Goal: Information Seeking & Learning: Learn about a topic

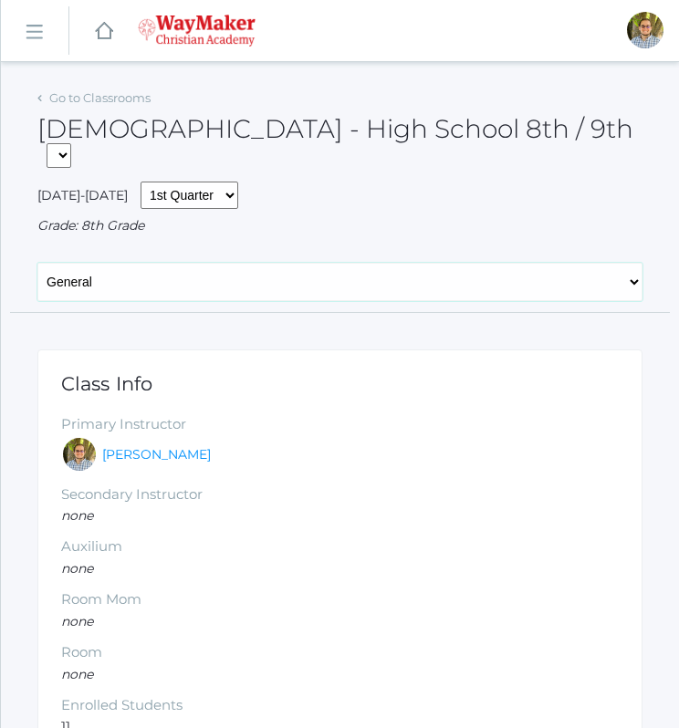
click at [309, 263] on select "General Attendance Attd Summary Gradebook Lesson Plans Students Contacts Schedu…" at bounding box center [339, 282] width 605 height 38
select select "/classrooms/2530/lesson_plans?term=1"
click at [37, 263] on select "General Attendance Attd Summary Gradebook Lesson Plans Students Contacts Schedu…" at bounding box center [339, 282] width 605 height 38
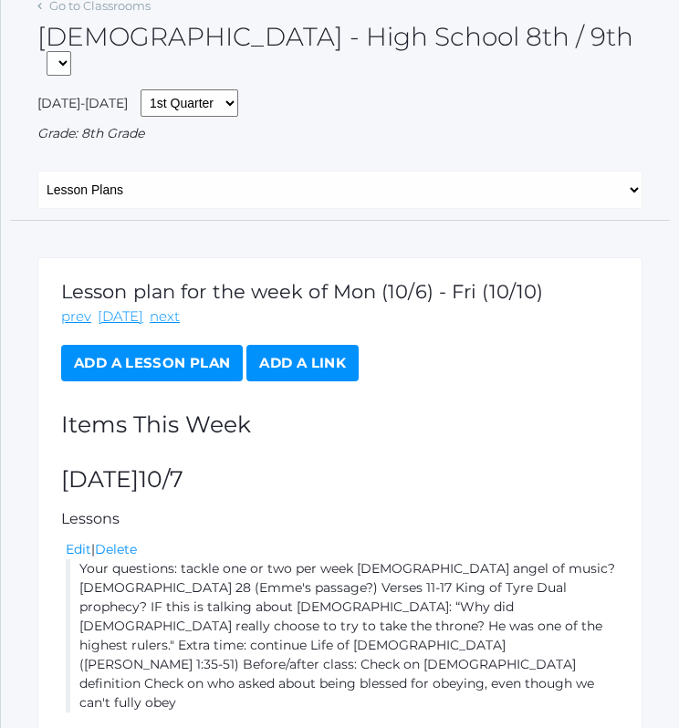
scroll to position [333, 0]
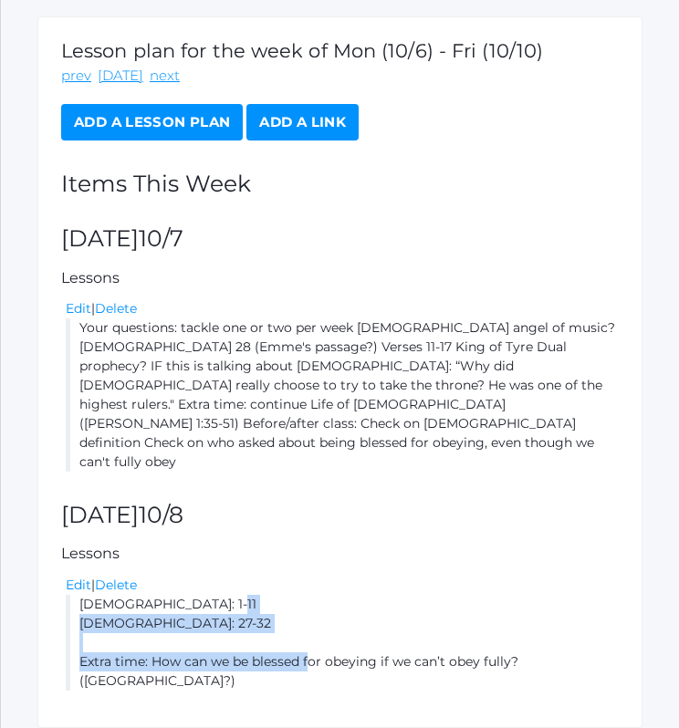
drag, startPoint x: 78, startPoint y: 541, endPoint x: 308, endPoint y: 612, distance: 240.6
click at [308, 612] on div "Lesson plan for the week of Mon (10/6) - Fri (10/10) prev today next Add a Less…" at bounding box center [339, 371] width 605 height 711
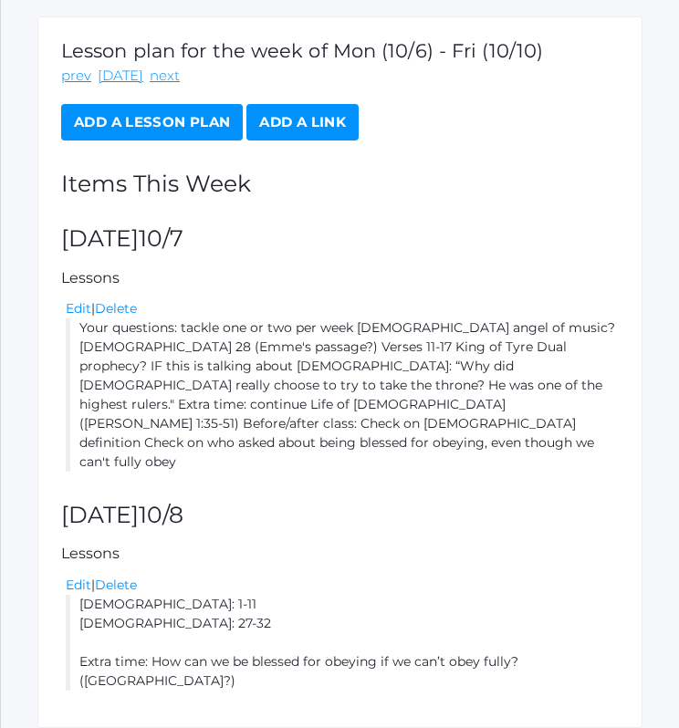
drag, startPoint x: 308, startPoint y: 612, endPoint x: 416, endPoint y: 407, distance: 231.7
click at [416, 407] on div "Lesson plan for the week of Mon (10/6) - Fri (10/10) prev today next Add a Less…" at bounding box center [339, 371] width 605 height 711
drag, startPoint x: 308, startPoint y: 357, endPoint x: 474, endPoint y: 350, distance: 166.1
click at [474, 350] on li "Your questions: tackle one or two per week Satan angel of music? Ezekiel 28 (Em…" at bounding box center [342, 394] width 553 height 153
copy li "Life of Christ (John 1:35-51)"
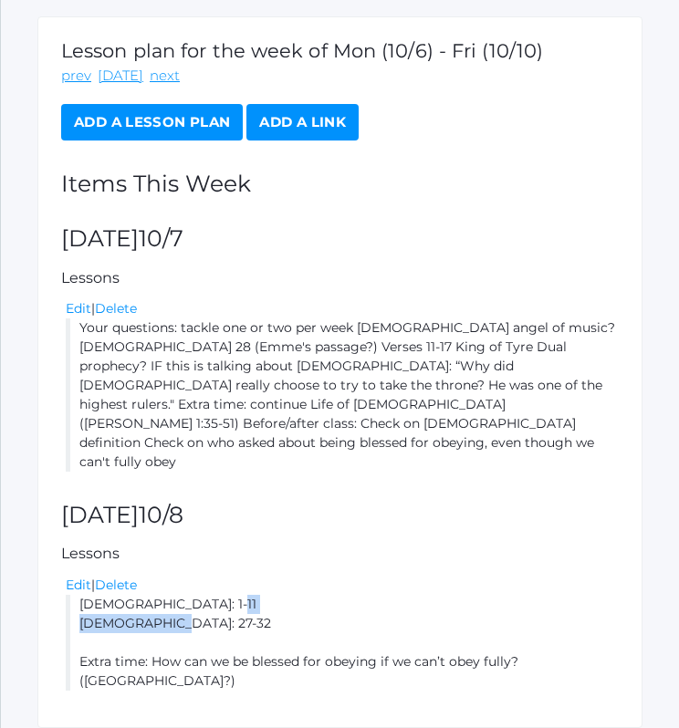
drag, startPoint x: 77, startPoint y: 537, endPoint x: 193, endPoint y: 559, distance: 118.8
click at [193, 595] on li "Luke 5: 1-11 Luke 5: 27-32 Extra time: How can we be blessed for obeying if we …" at bounding box center [342, 643] width 553 height 96
copy li "Luke 5: 1-11 Luke 5: 27-32"
click at [399, 322] on li "Your questions: tackle one or two per week Satan angel of music? Ezekiel 28 (Em…" at bounding box center [342, 394] width 553 height 153
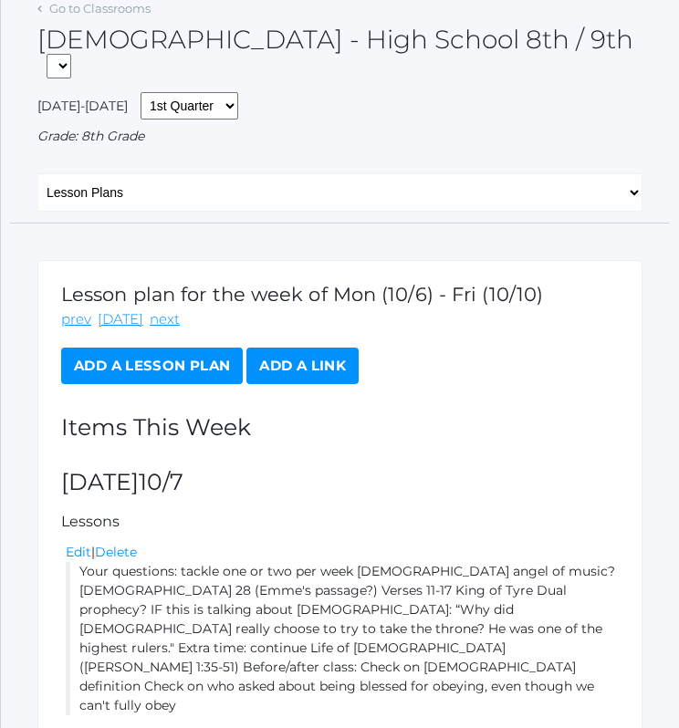
scroll to position [0, 0]
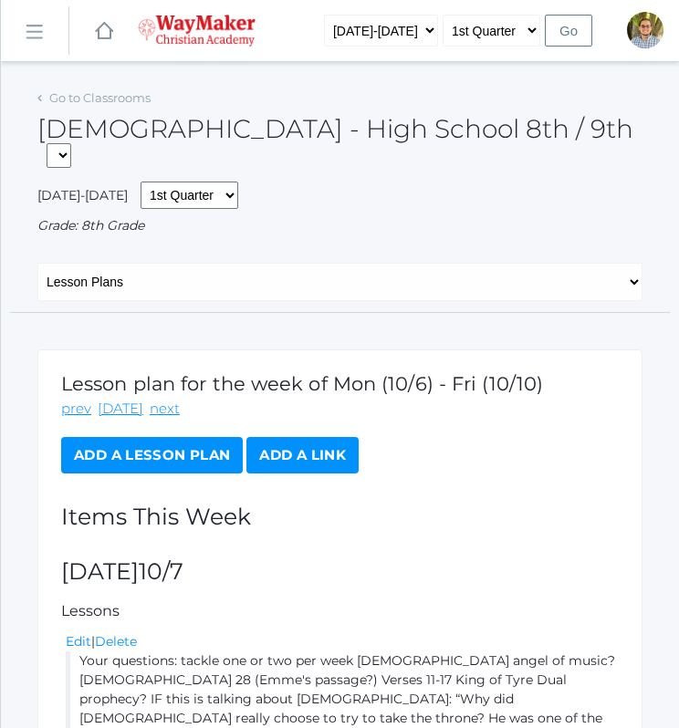
click at [120, 106] on div "Go to Classrooms" at bounding box center [93, 98] width 113 height 18
click at [112, 95] on link "Go to Classrooms" at bounding box center [99, 97] width 101 height 15
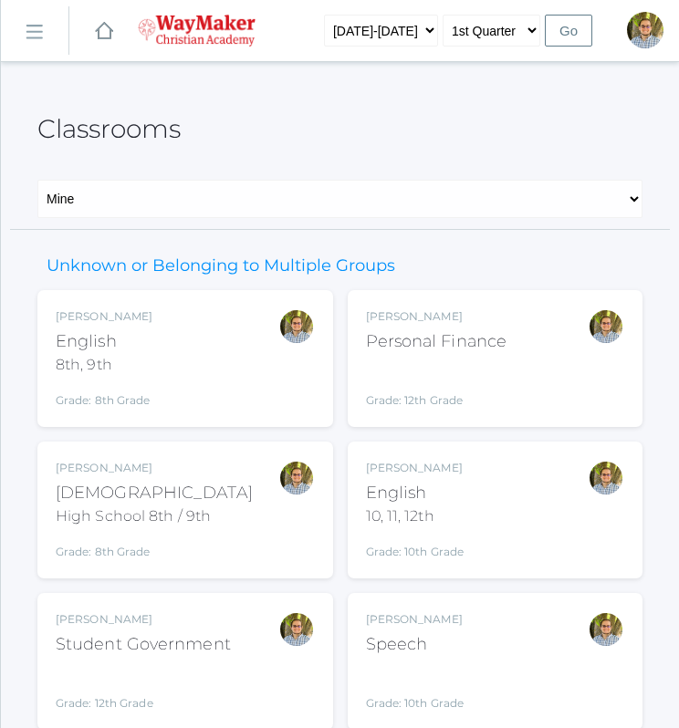
click at [202, 364] on div "Kylen Braileanu English 8th, 9th Grade: 8th Grade 08ENGLISH" at bounding box center [185, 358] width 259 height 100
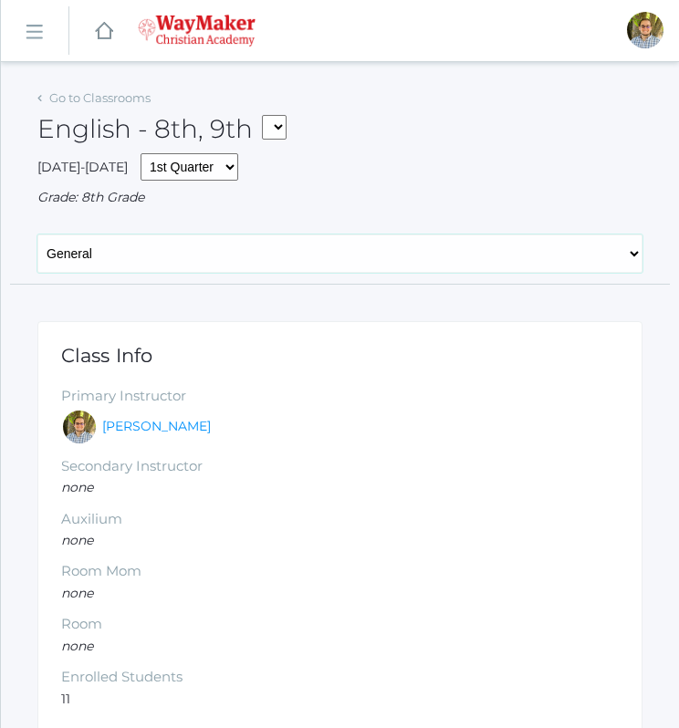
click at [257, 254] on select "General Attendance Attd Summary Gradebook Lesson Plans Students Contacts Schedu…" at bounding box center [339, 253] width 605 height 38
select select "/classrooms/2528/lesson_plans?term=1"
click at [37, 234] on select "General Attendance Attd Summary Gradebook Lesson Plans Students Contacts Schedu…" at bounding box center [339, 253] width 605 height 38
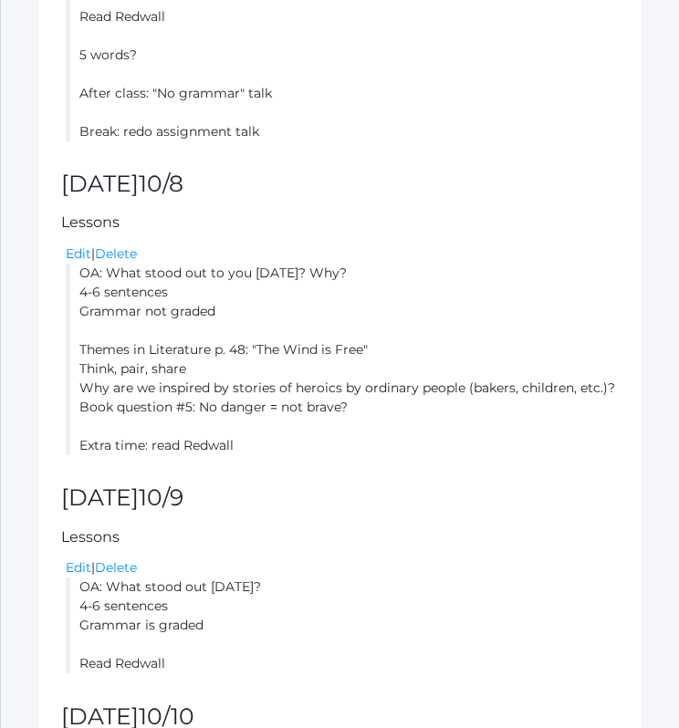
scroll to position [860, 0]
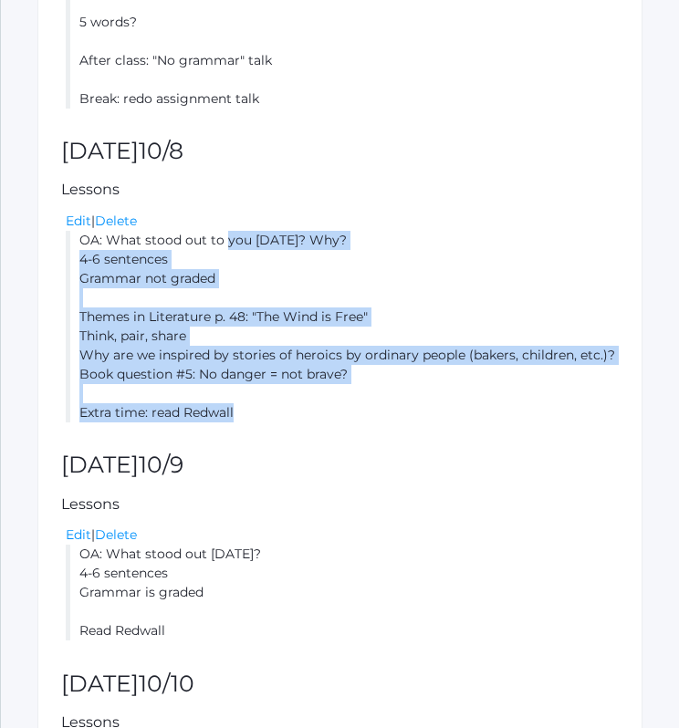
drag, startPoint x: 83, startPoint y: 237, endPoint x: 289, endPoint y: 411, distance: 269.9
click at [289, 411] on li "OA: What stood out to you yesterday? Why? 4-6 sentences Grammar not graded Them…" at bounding box center [342, 327] width 553 height 192
copy li "OA: What stood out to you yesterday? Why? 4-6 sentences Grammar not graded Them…"
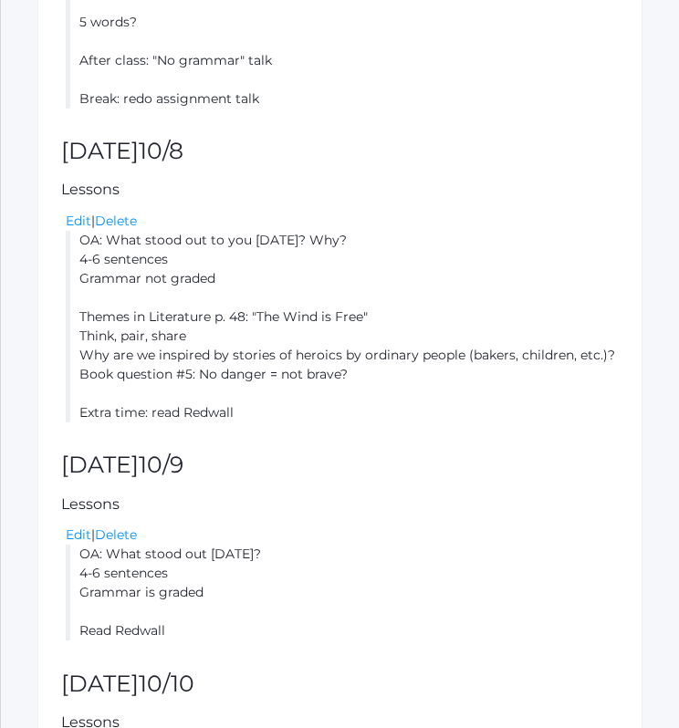
click at [387, 480] on div "Lesson plan for the week of Mon (10/6) - Fri (10/10) prev today next Add a Less…" at bounding box center [339, 198] width 605 height 1474
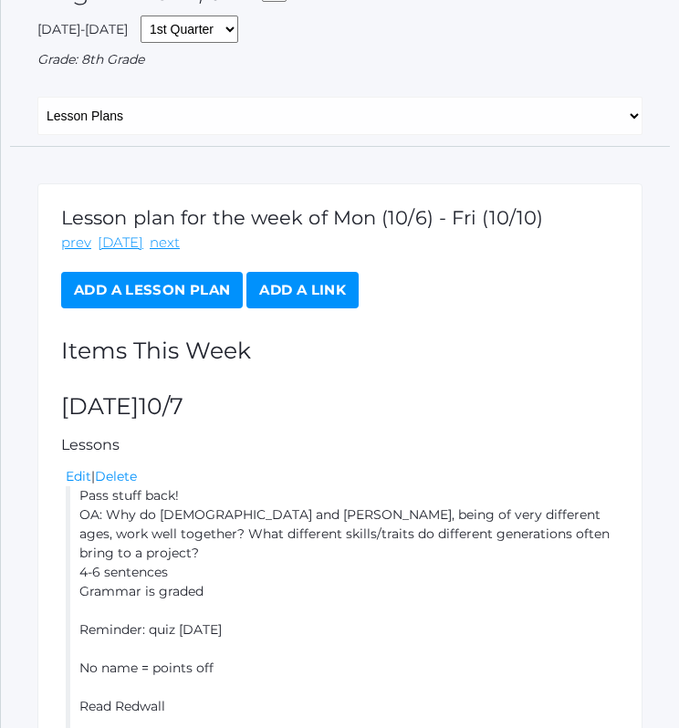
scroll to position [0, 0]
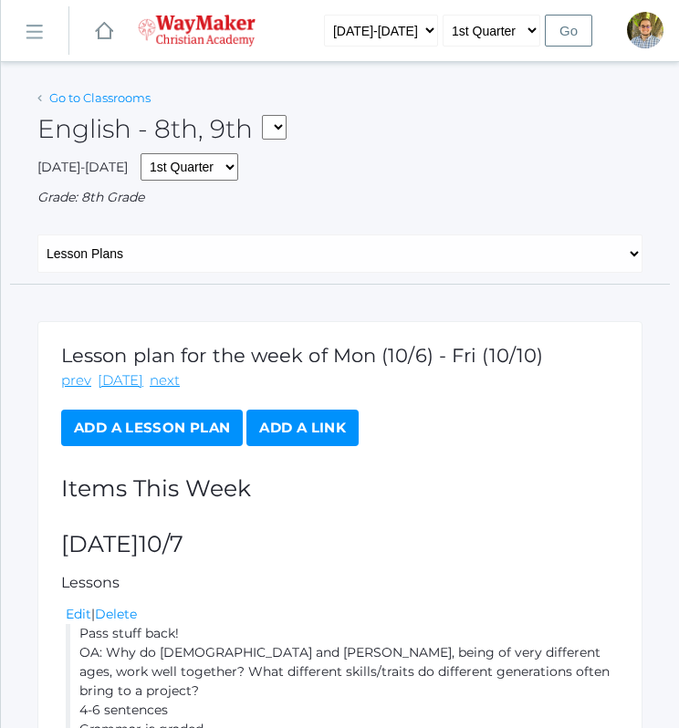
click at [94, 99] on link "Go to Classrooms" at bounding box center [99, 97] width 101 height 15
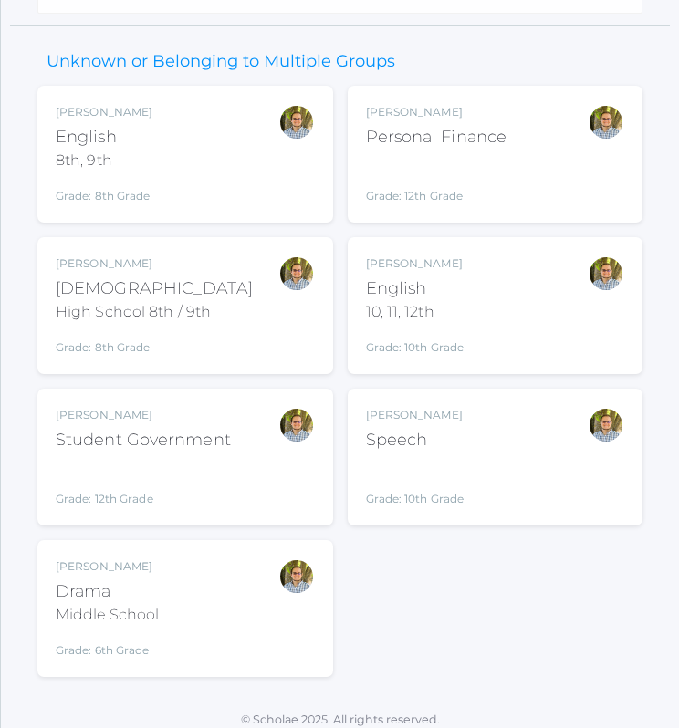
scroll to position [216, 0]
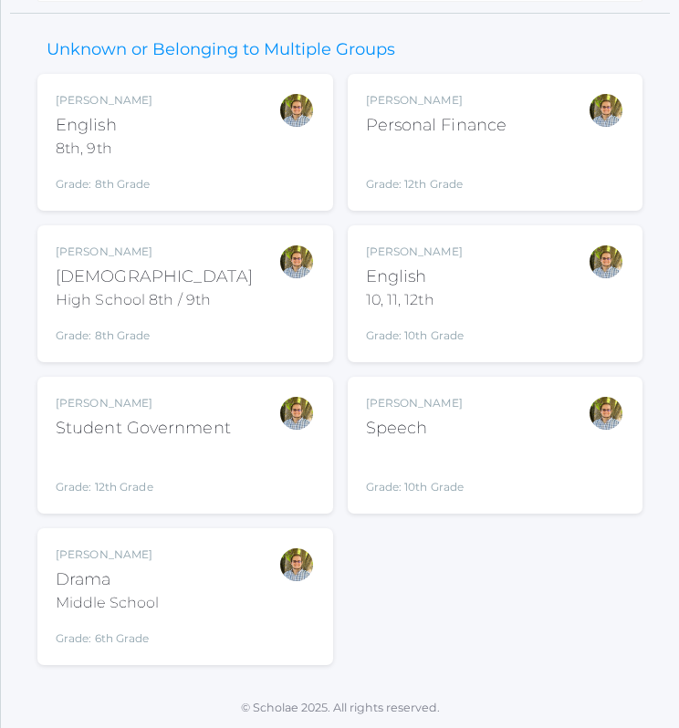
click at [543, 311] on div "Kylen Braileanu English 10, 11, 12th Grade: 10th Grade HSENGLISH" at bounding box center [495, 294] width 259 height 100
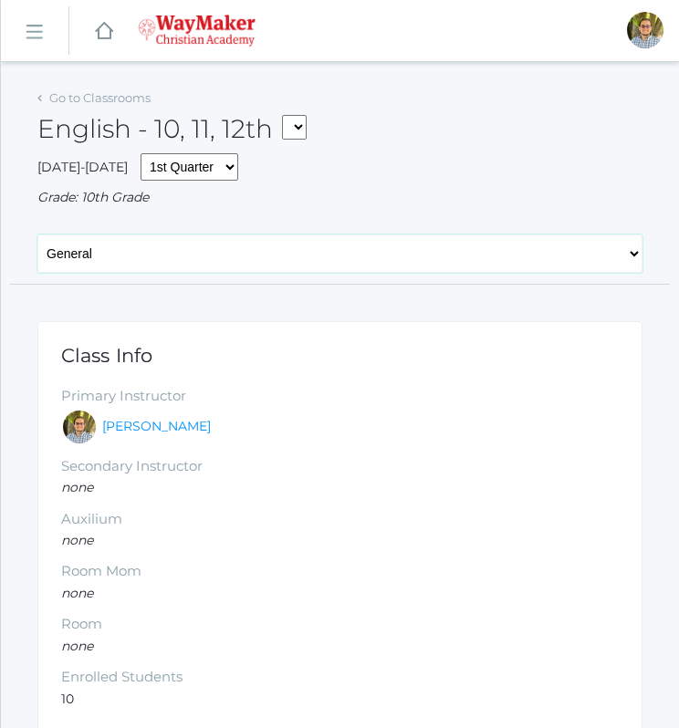
click at [315, 263] on select "General Attendance Attd Summary Gradebook Lesson Plans Students Contacts Schedu…" at bounding box center [339, 253] width 605 height 38
select select "/classrooms/2527/lesson_plans?term=1"
click at [37, 234] on select "General Attendance Attd Summary Gradebook Lesson Plans Students Contacts Schedu…" at bounding box center [339, 253] width 605 height 38
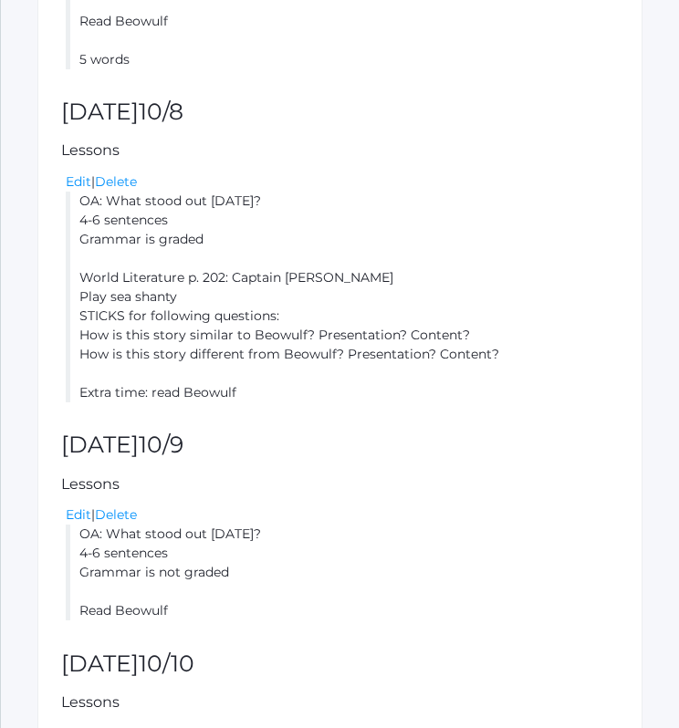
scroll to position [864, 0]
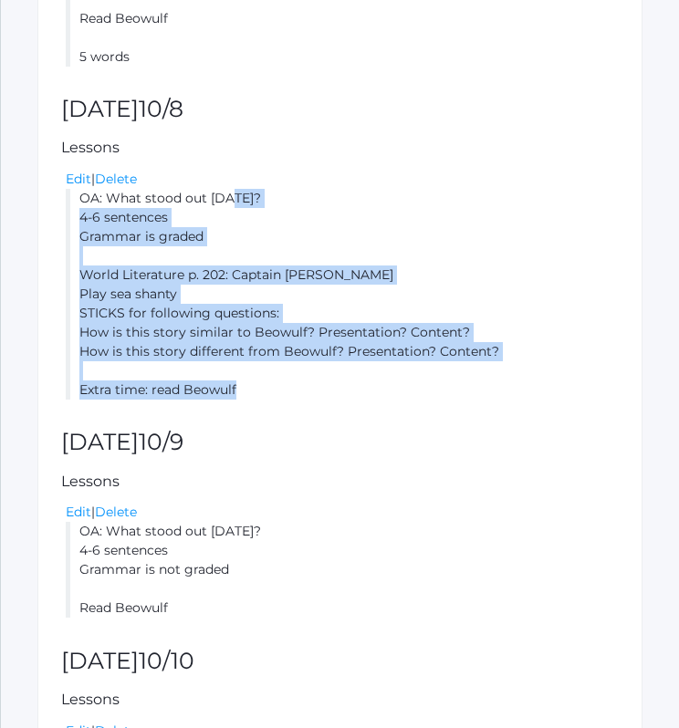
drag, startPoint x: 79, startPoint y: 198, endPoint x: 259, endPoint y: 388, distance: 261.3
click at [259, 388] on li "OA: What stood out yesterday? 4-6 sentences Grammar is graded World Literature …" at bounding box center [342, 294] width 553 height 211
copy li "OA: What stood out yesterday? 4-6 sentences Grammar is graded World Literature …"
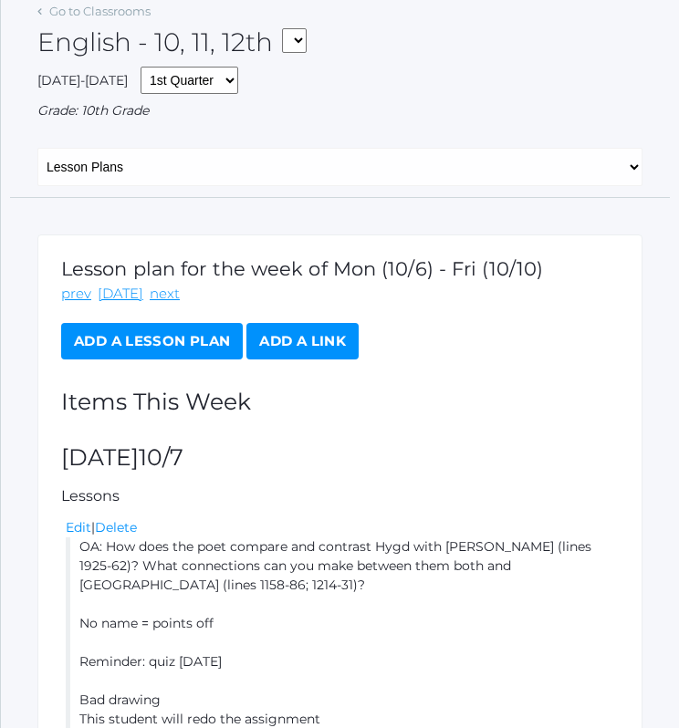
scroll to position [0, 0]
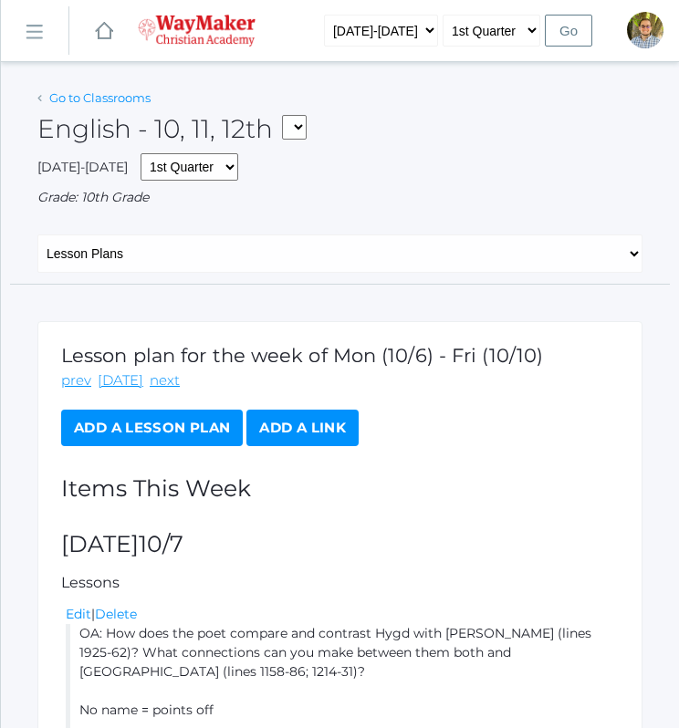
click at [121, 103] on link "Go to Classrooms" at bounding box center [99, 97] width 101 height 15
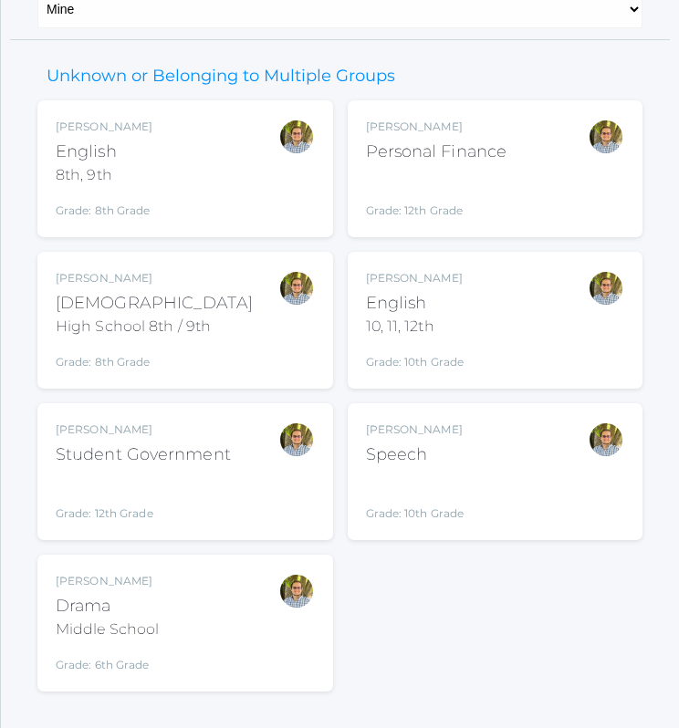
scroll to position [216, 0]
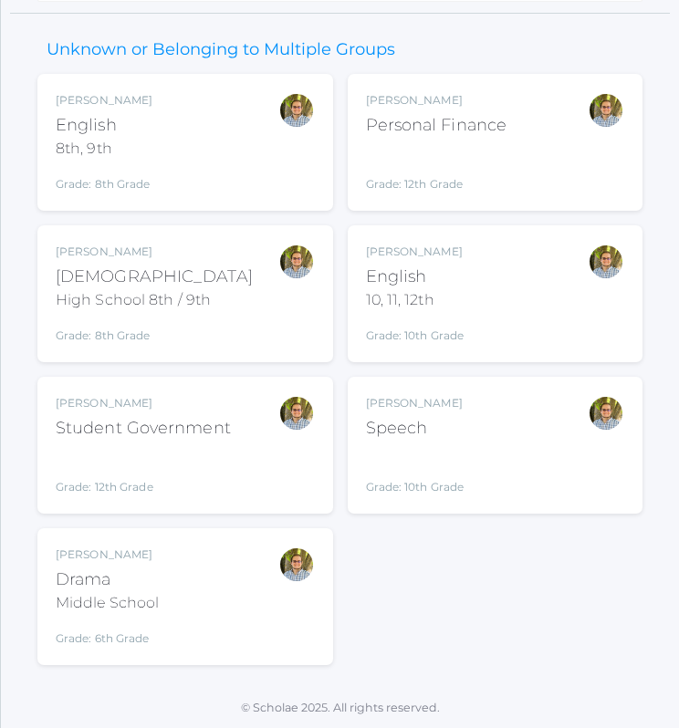
click at [530, 455] on div "Kylen Braileanu Speech Grade: 10th Grade SPEECH" at bounding box center [495, 445] width 259 height 100
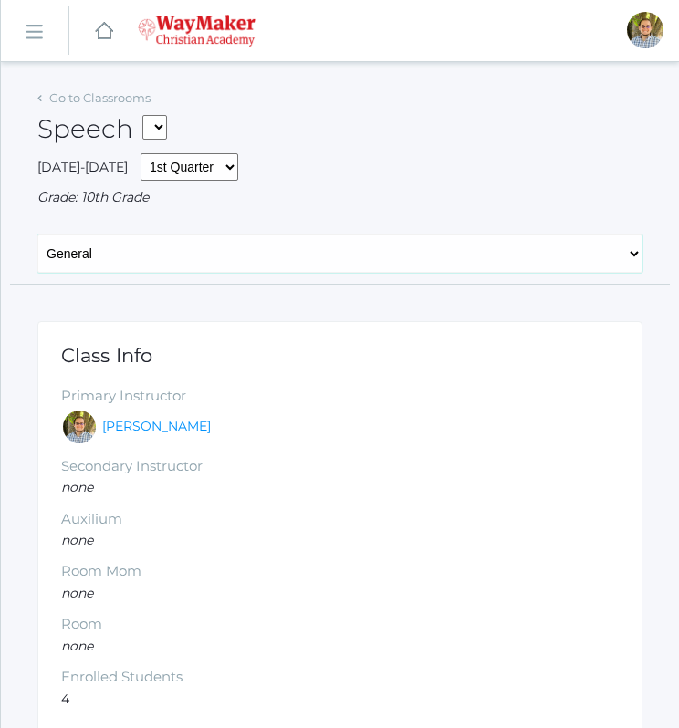
click at [266, 262] on select "General Attendance Attd Summary Gradebook Lesson Plans Students Contacts Schedu…" at bounding box center [339, 253] width 605 height 38
select select "/classrooms/2511/lesson_plans?term=1"
click at [37, 234] on select "General Attendance Attd Summary Gradebook Lesson Plans Students Contacts Schedu…" at bounding box center [339, 253] width 605 height 38
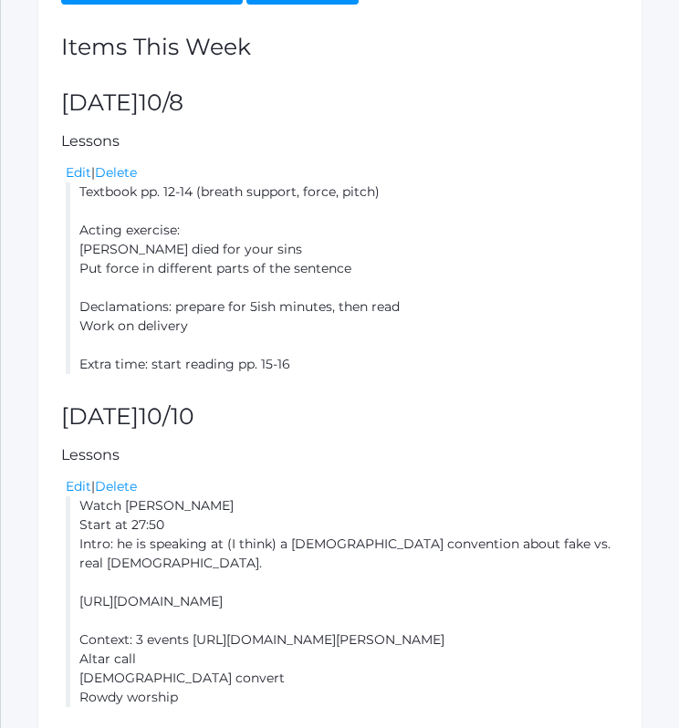
scroll to position [432, 0]
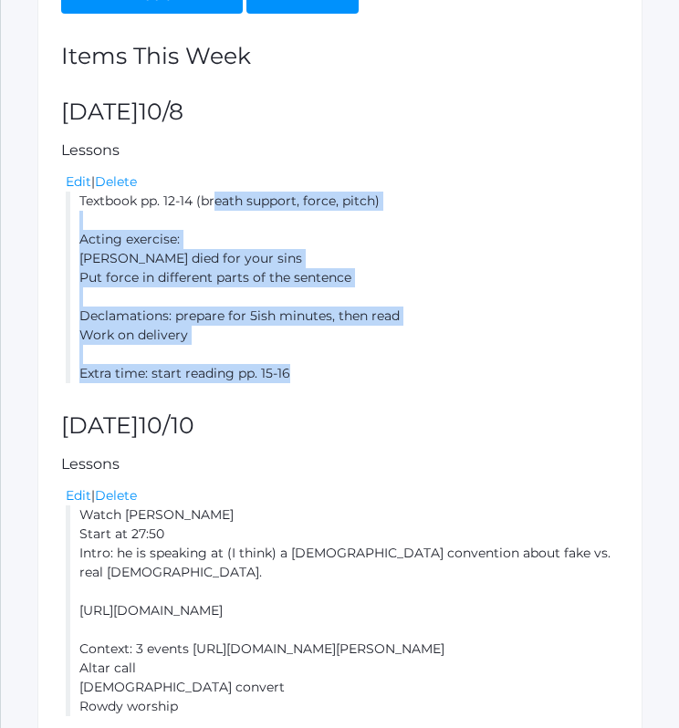
drag, startPoint x: 80, startPoint y: 200, endPoint x: 308, endPoint y: 373, distance: 286.4
click at [308, 373] on li "Textbook pp. 12-14 (breath support, force, pitch) Acting exercise: [PERSON_NAME…" at bounding box center [342, 288] width 553 height 192
copy li "Textbook pp. 12-14 (breath support, force, pitch) Acting exercise: [PERSON_NAME…"
click at [438, 303] on li "Textbook pp. 12-14 (breath support, force, pitch) Acting exercise: [PERSON_NAME…" at bounding box center [342, 288] width 553 height 192
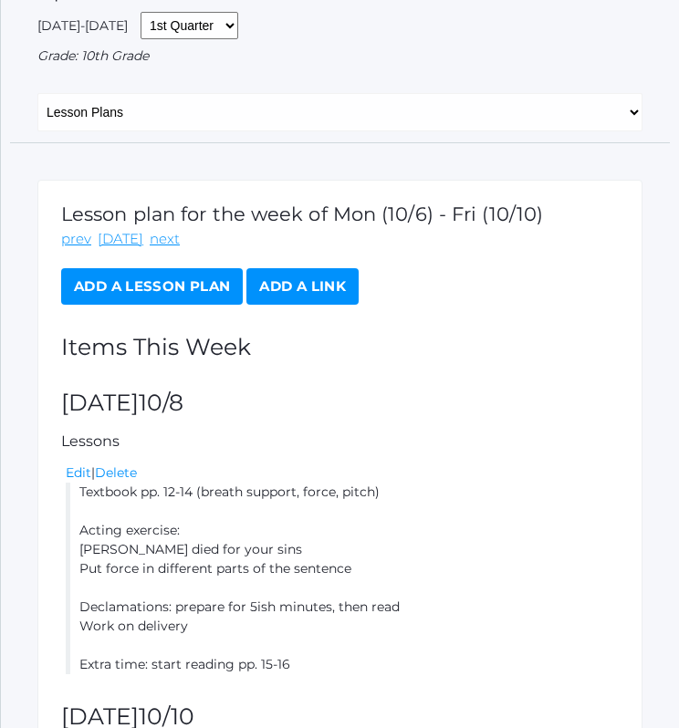
scroll to position [140, 0]
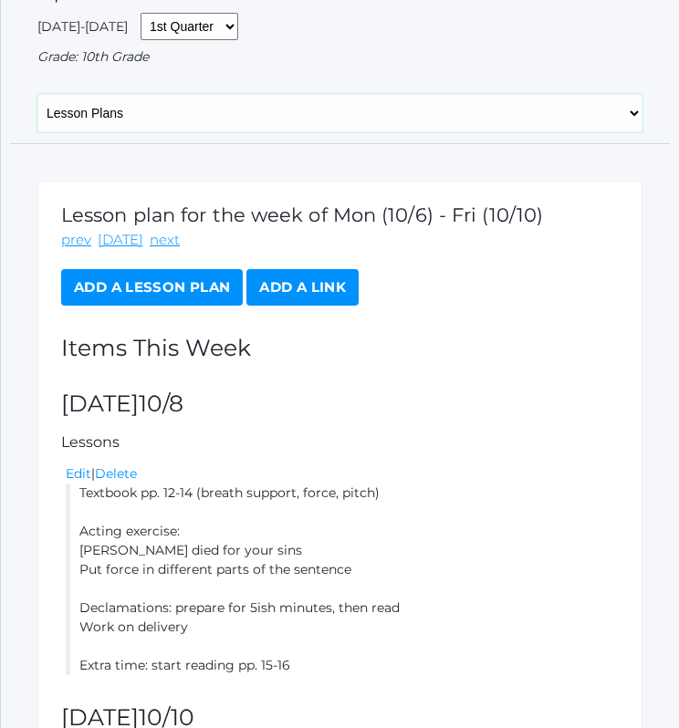
click at [182, 111] on select "General Attendance Attd Summary Gradebook Lesson Plans Students Contacts Schedu…" at bounding box center [339, 113] width 605 height 38
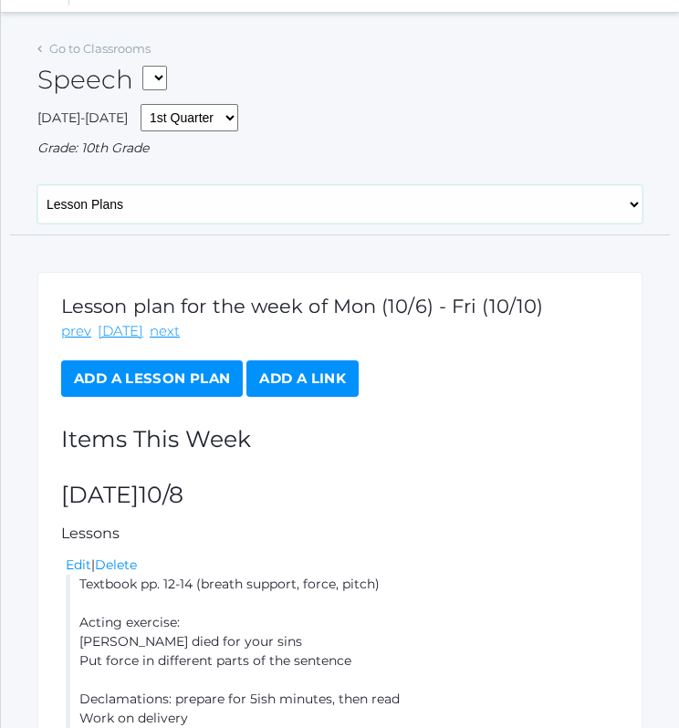
scroll to position [46, 0]
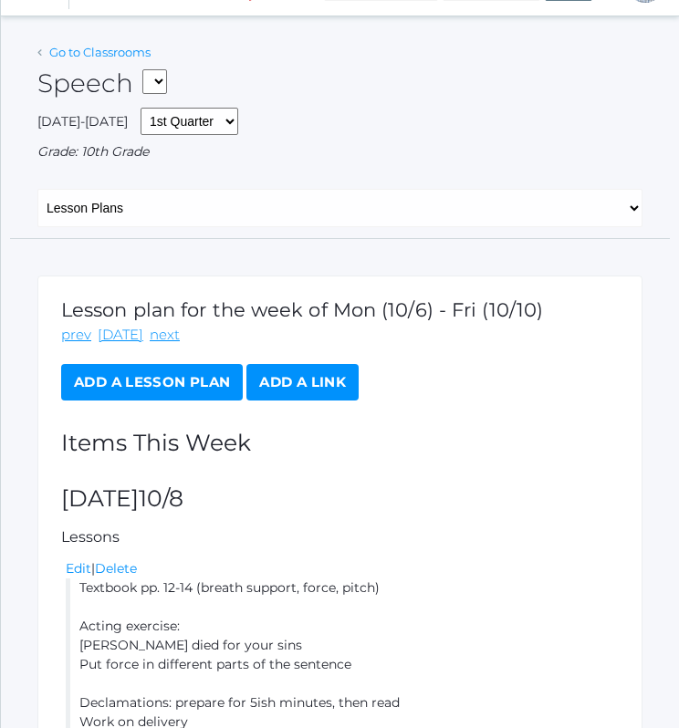
click at [97, 54] on link "Go to Classrooms" at bounding box center [99, 52] width 101 height 15
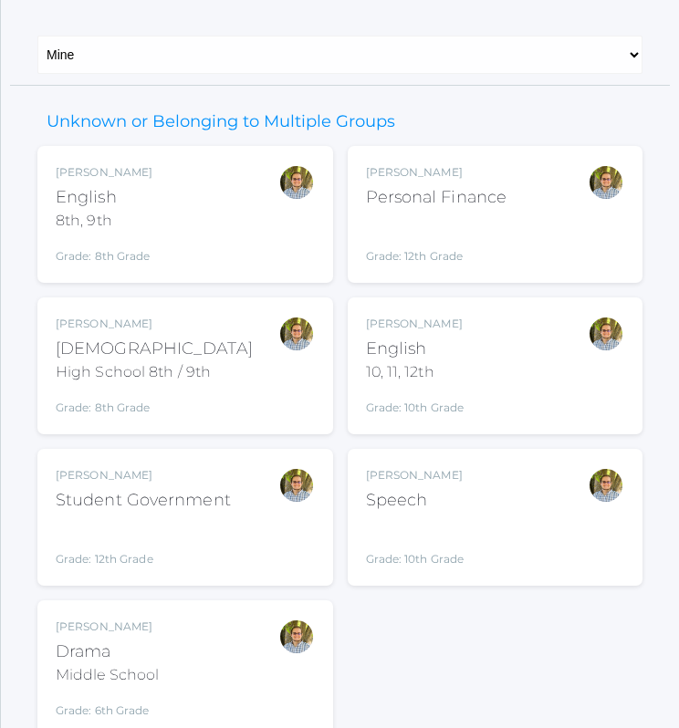
scroll to position [216, 0]
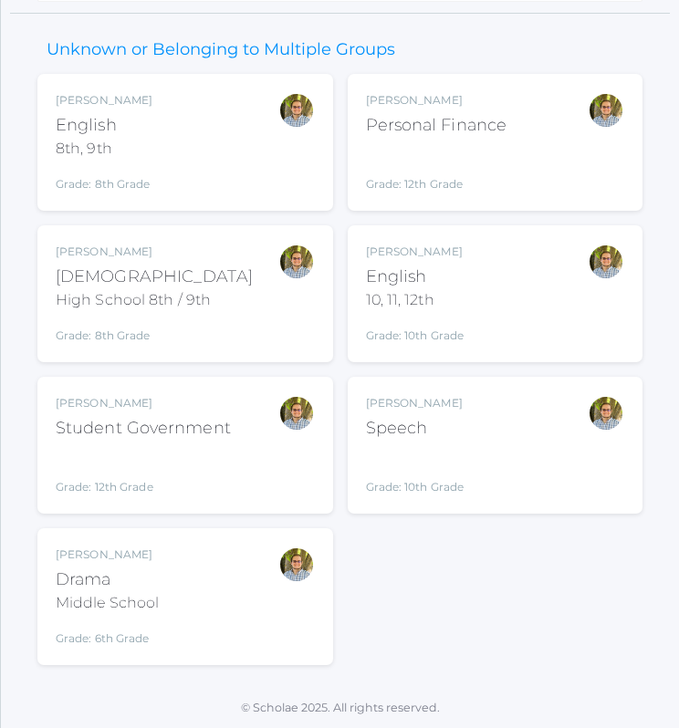
click at [209, 630] on div "[PERSON_NAME] Drama Middle School Grade: 6th Grade THEATER" at bounding box center [185, 596] width 259 height 100
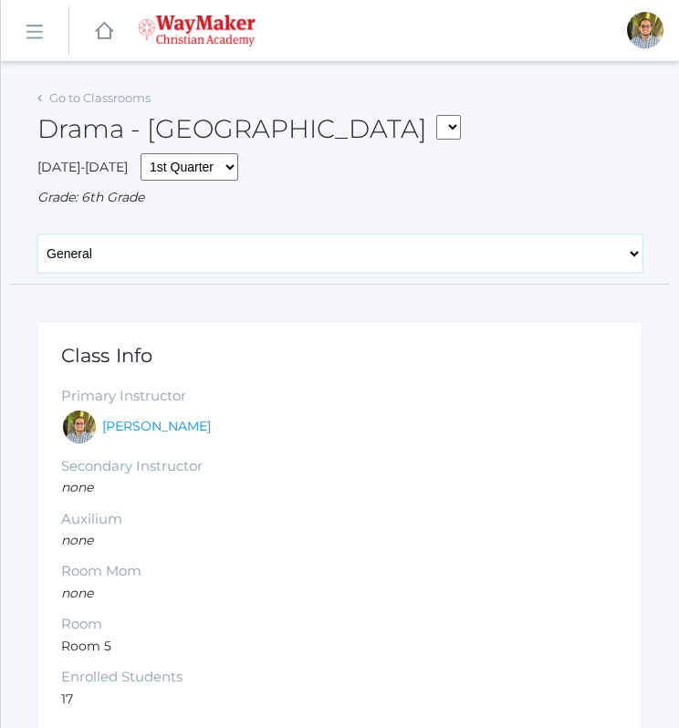
click at [182, 264] on select "General Attendance Attd Summary Gradebook Lesson Plans Students Contacts Schedu…" at bounding box center [339, 253] width 605 height 38
select select "/classrooms/2547/lesson_plans?term=1"
click at [37, 234] on select "General Attendance Attd Summary Gradebook Lesson Plans Students Contacts Schedu…" at bounding box center [339, 253] width 605 height 38
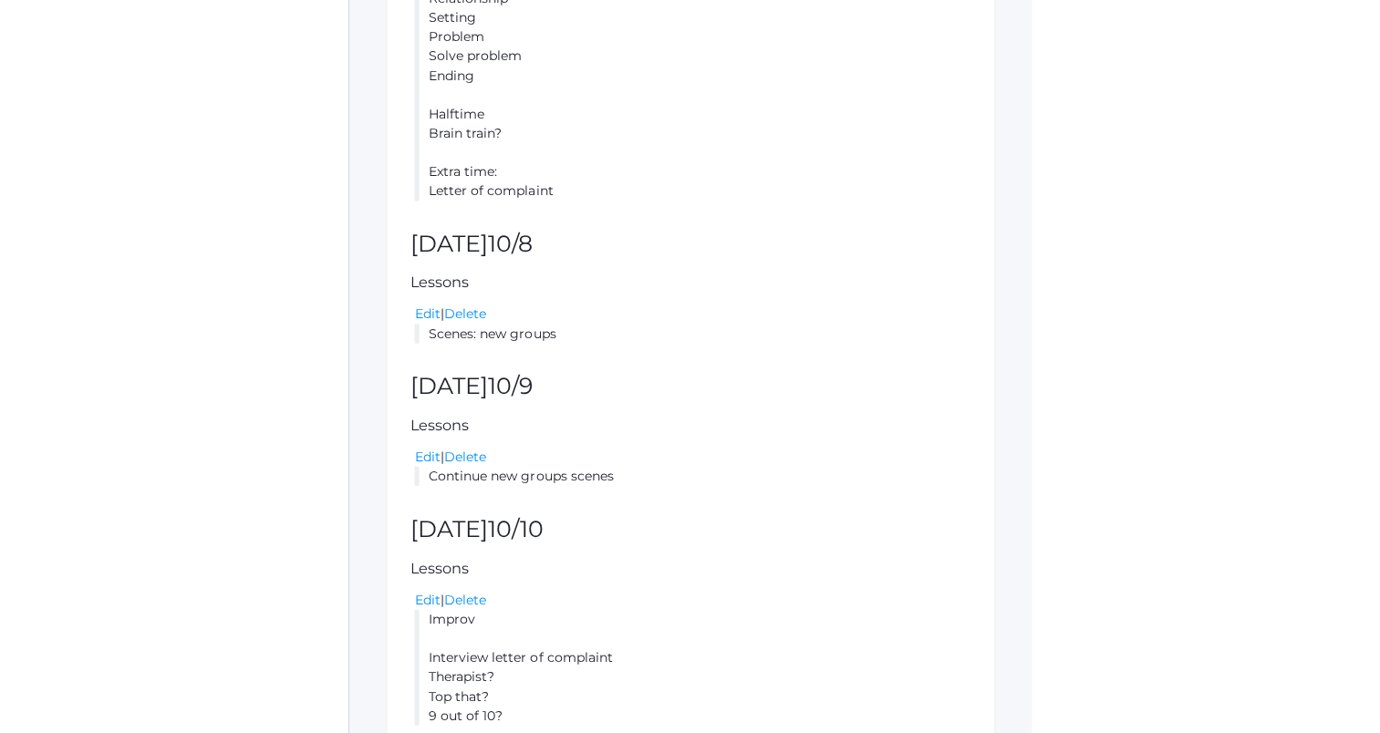
scroll to position [715, 0]
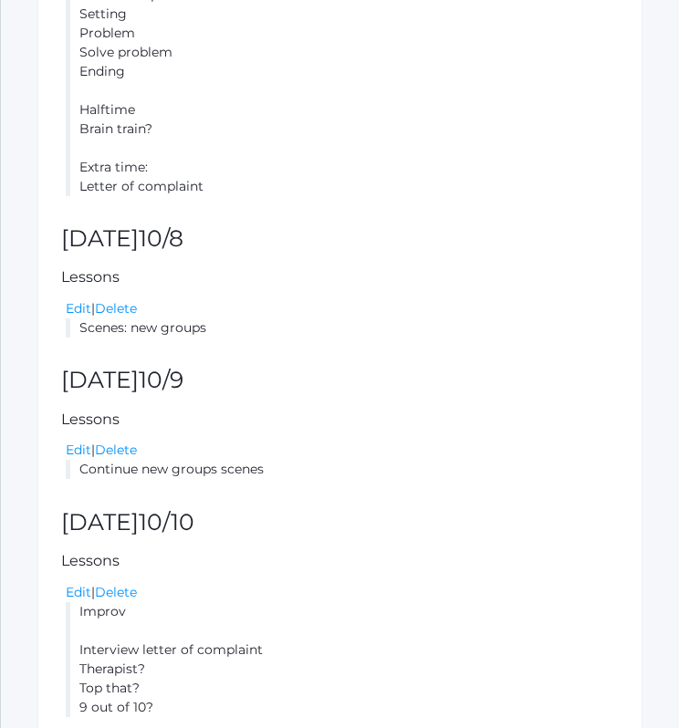
drag, startPoint x: 79, startPoint y: 328, endPoint x: 227, endPoint y: 326, distance: 147.8
click at [227, 326] on li "Scenes: new groups" at bounding box center [342, 327] width 553 height 19
copy li "Scenes: new groups"
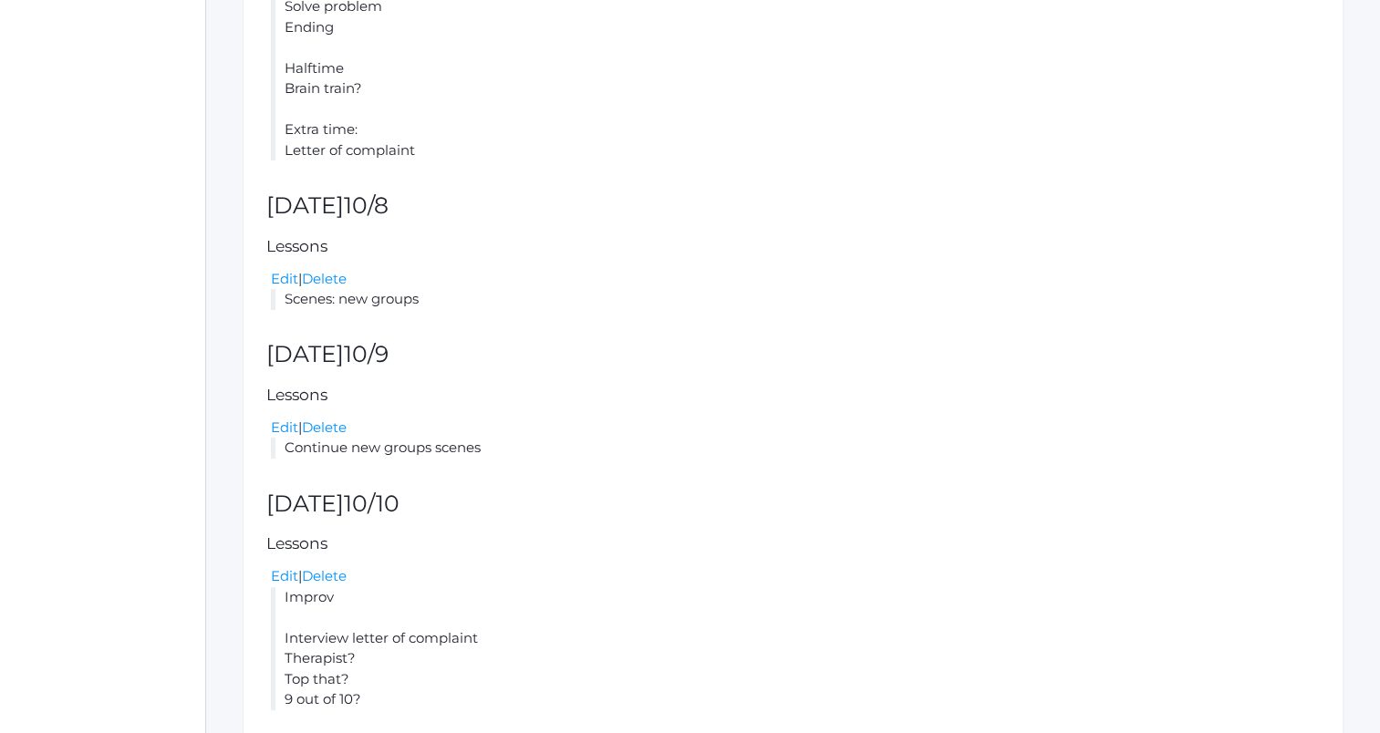
click at [678, 310] on div "Lesson plan for the week of Mon (10/6) - Fri (10/10) prev [DATE] next Add a Les…" at bounding box center [793, 172] width 1101 height 1151
